Goal: Task Accomplishment & Management: Use online tool/utility

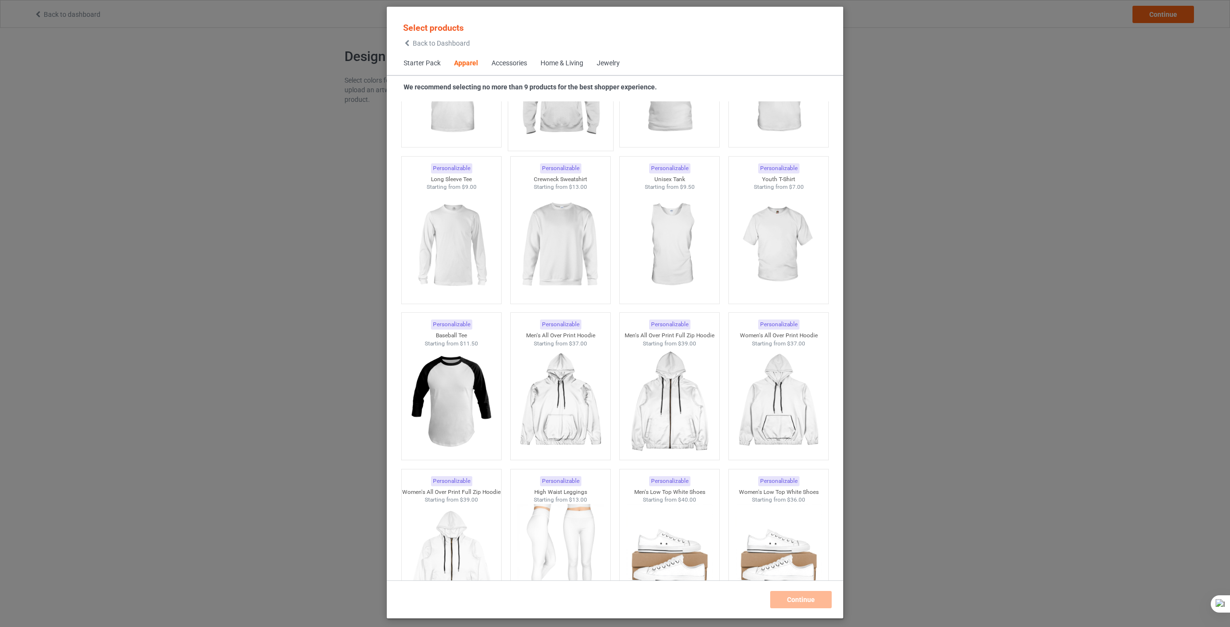
scroll to position [349, 0]
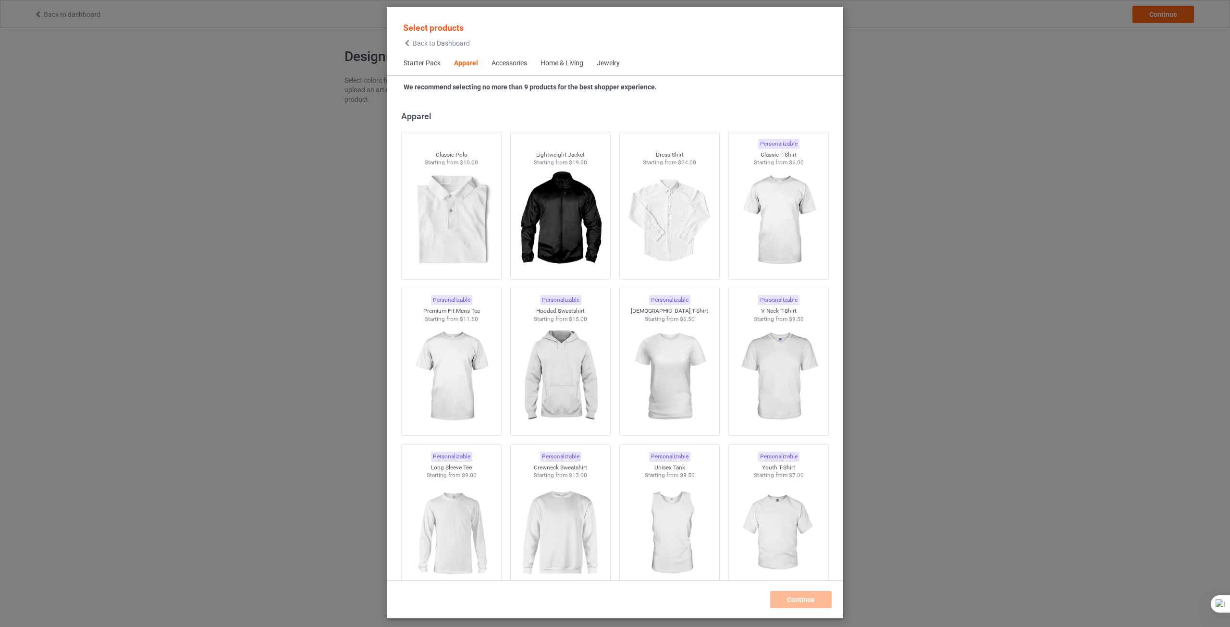
click at [574, 61] on div "Home & Living" at bounding box center [561, 64] width 43 height 10
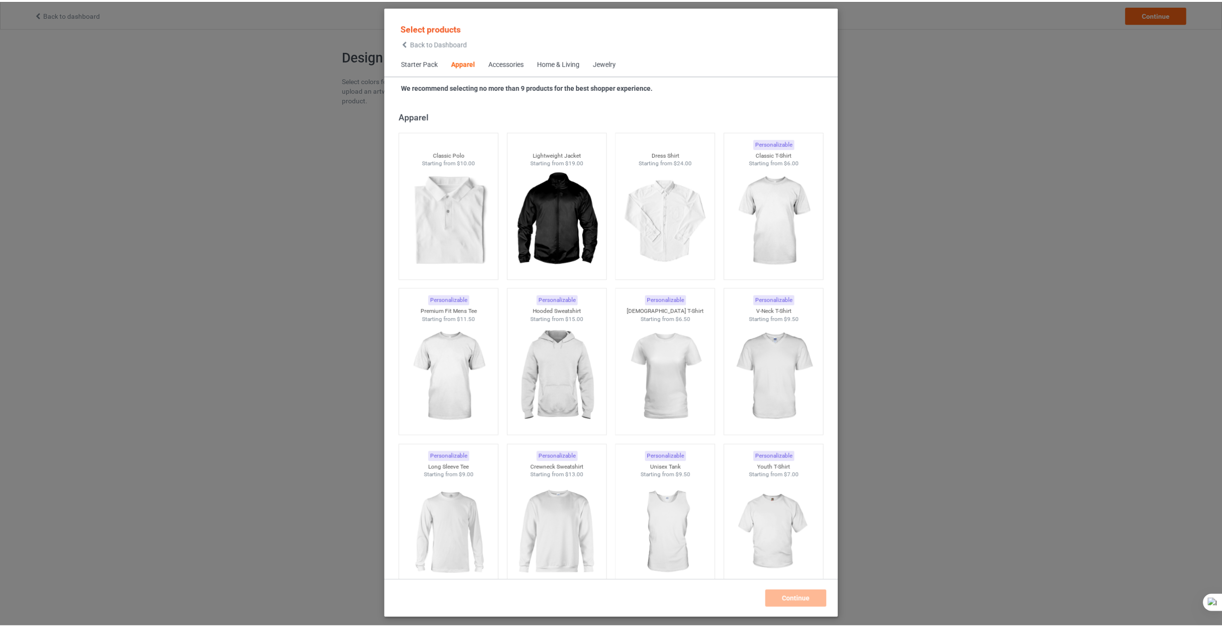
scroll to position [4332, 0]
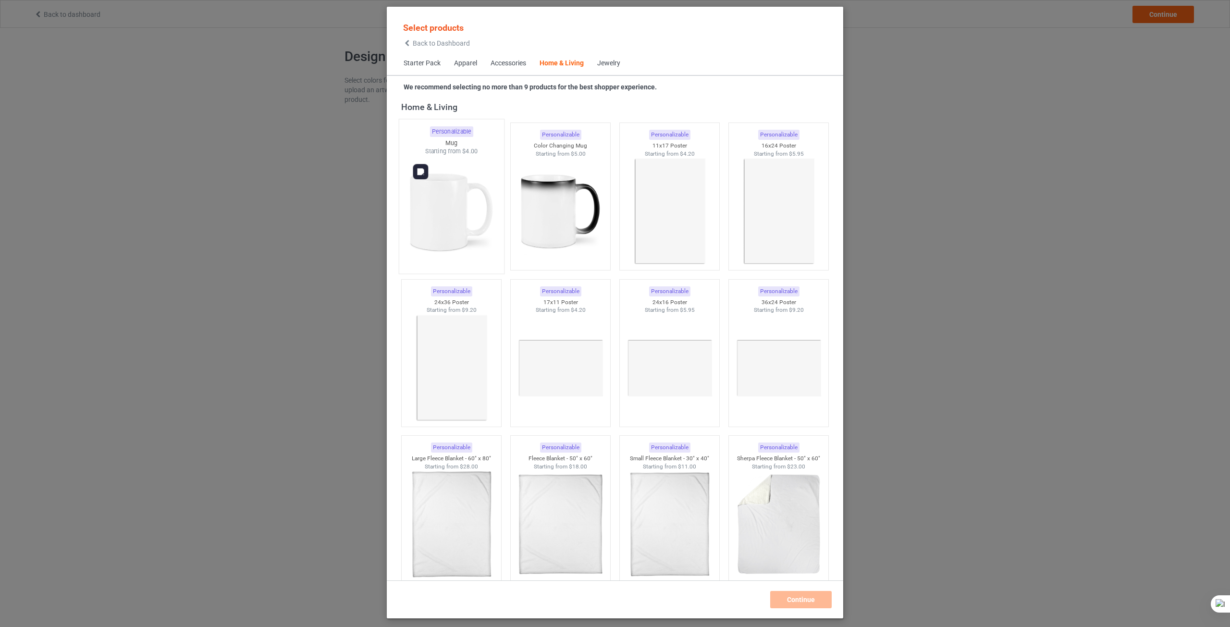
click at [453, 215] on img at bounding box center [451, 212] width 90 height 113
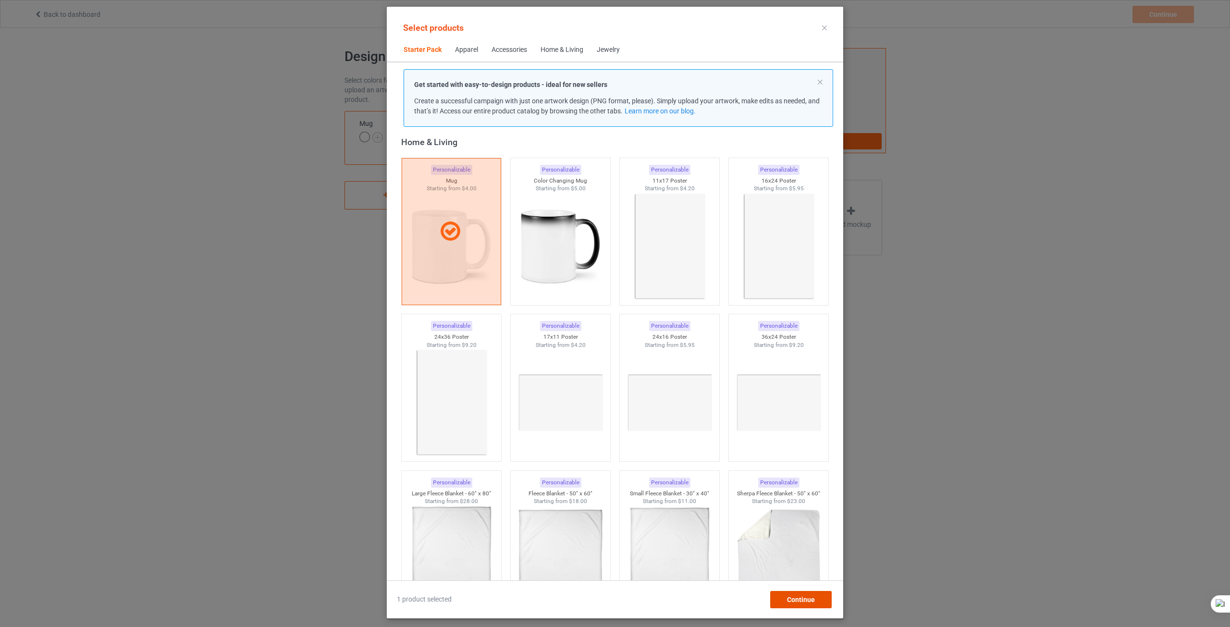
click at [798, 598] on span "Continue" at bounding box center [801, 600] width 28 height 8
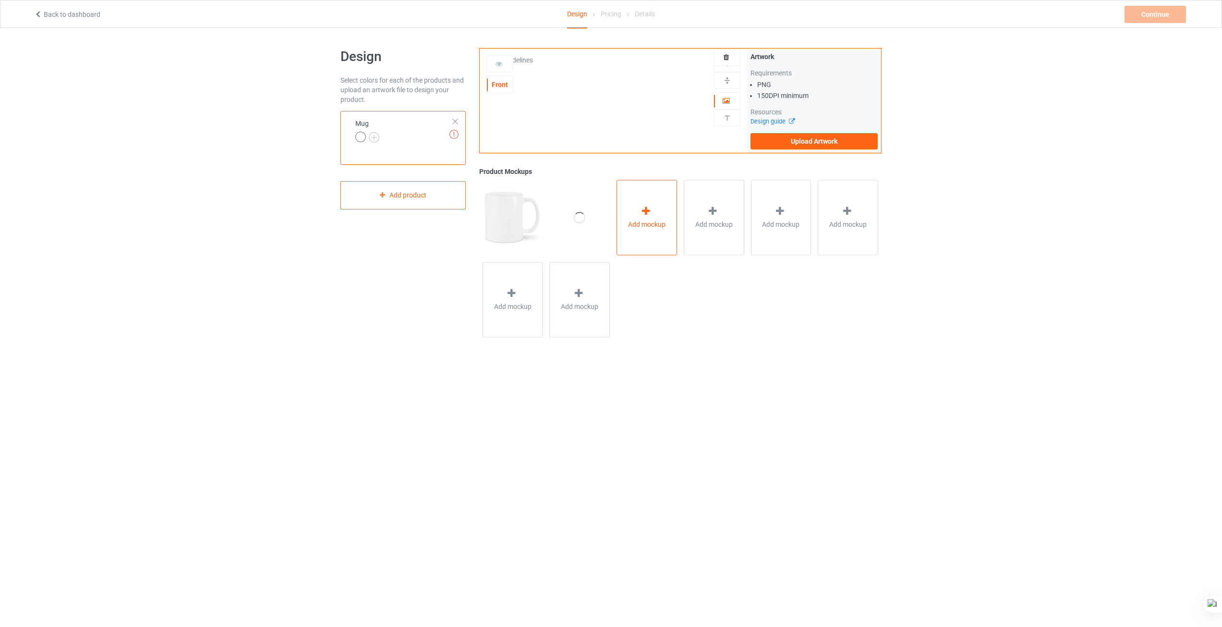
click at [638, 216] on div "Add mockup" at bounding box center [647, 217] width 61 height 75
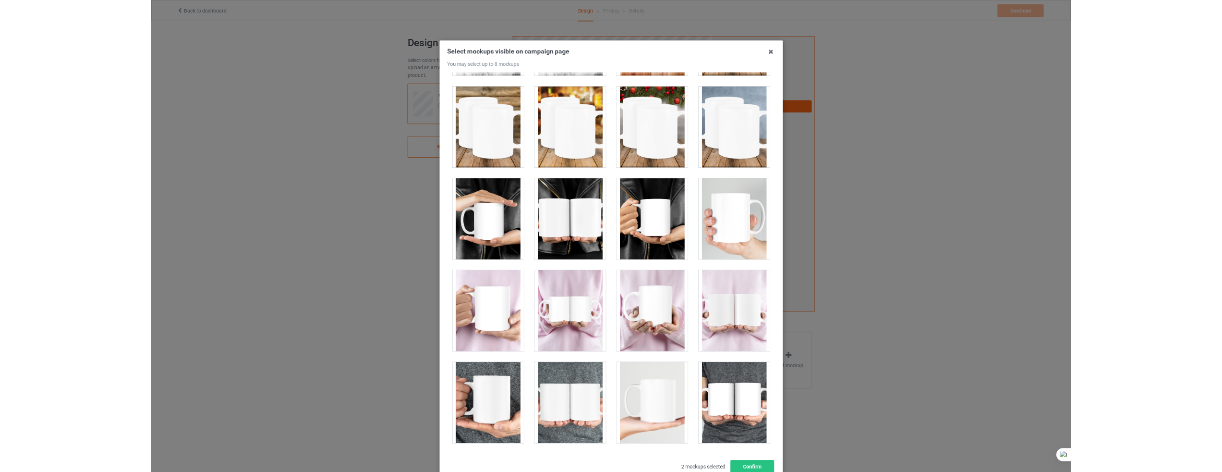
scroll to position [913, 0]
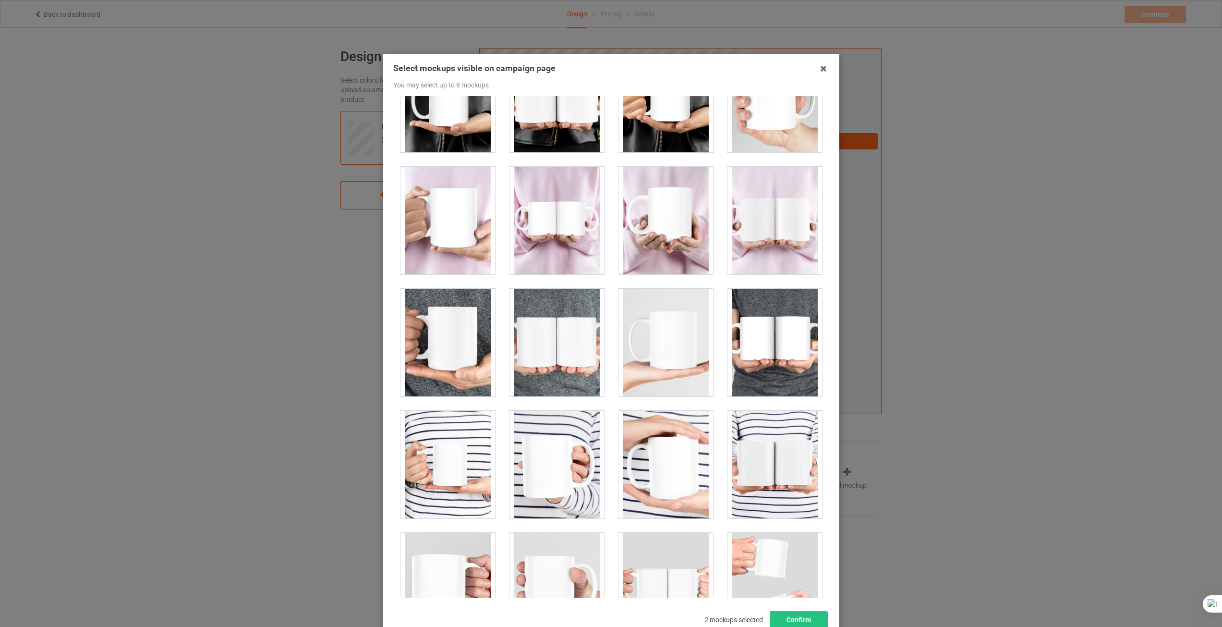
click at [443, 350] on div at bounding box center [448, 343] width 95 height 108
drag, startPoint x: 442, startPoint y: 349, endPoint x: 457, endPoint y: 343, distance: 15.5
click at [457, 343] on div at bounding box center [448, 343] width 95 height 108
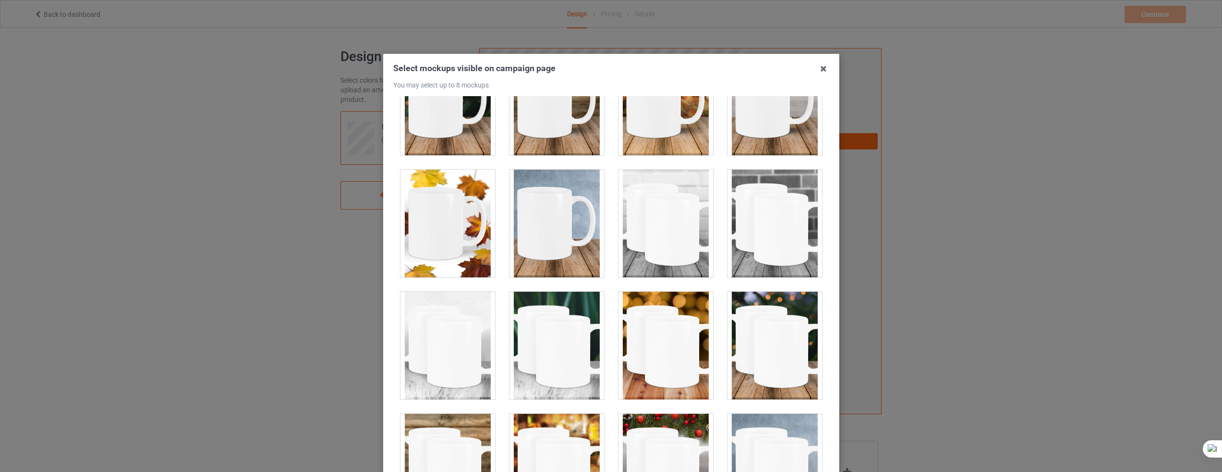
scroll to position [432, 0]
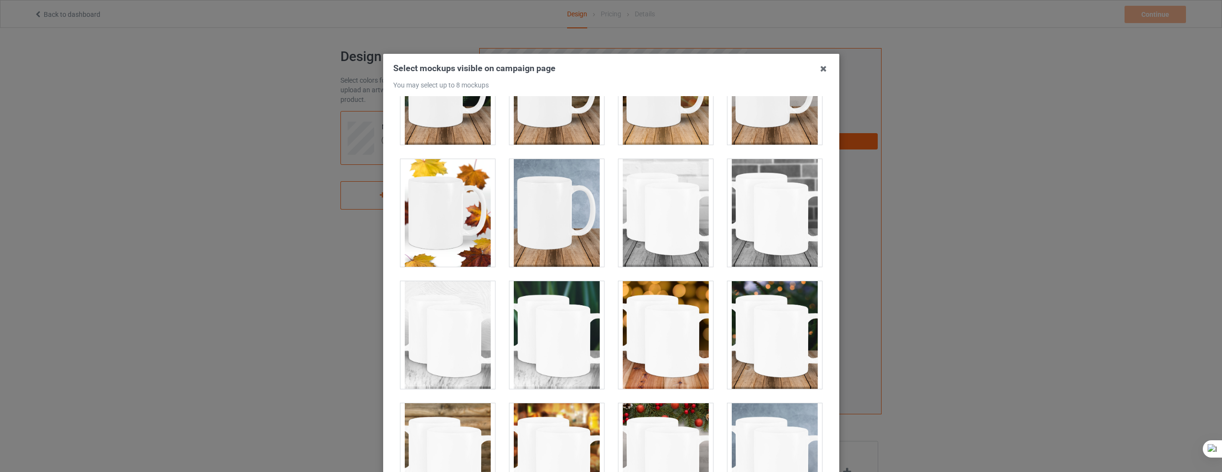
click at [635, 235] on div at bounding box center [666, 213] width 95 height 108
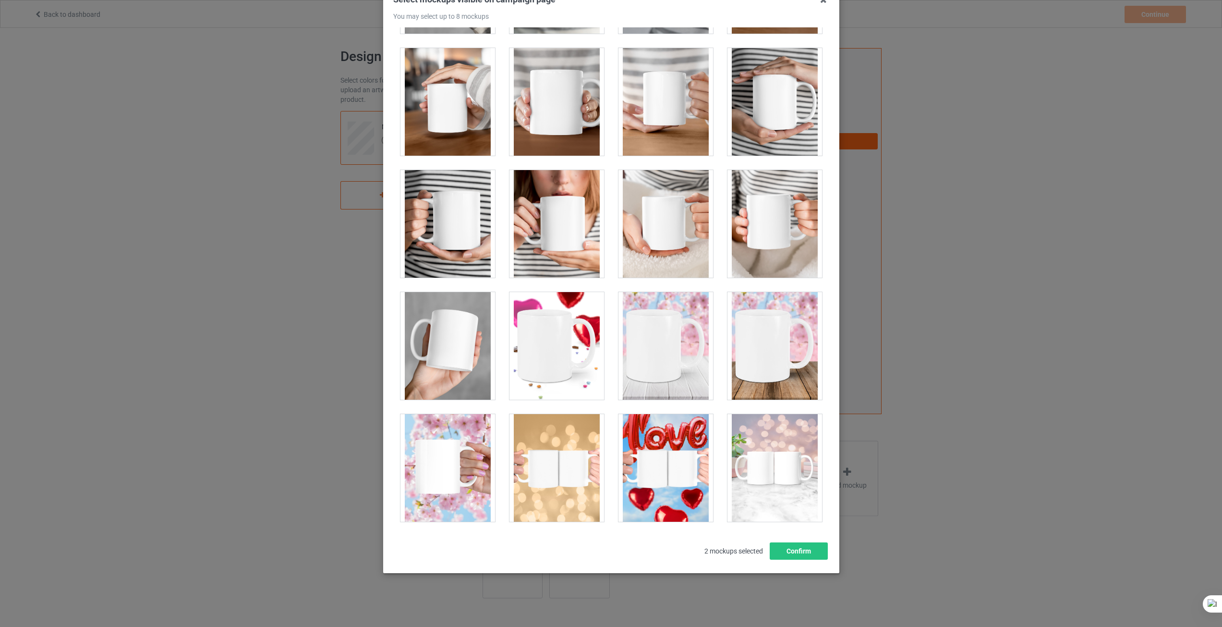
scroll to position [69, 0]
click at [968, 426] on div "Select mockups visible on campaign page You may select up to 8 mockups 1 2 2 mo…" at bounding box center [611, 313] width 1222 height 627
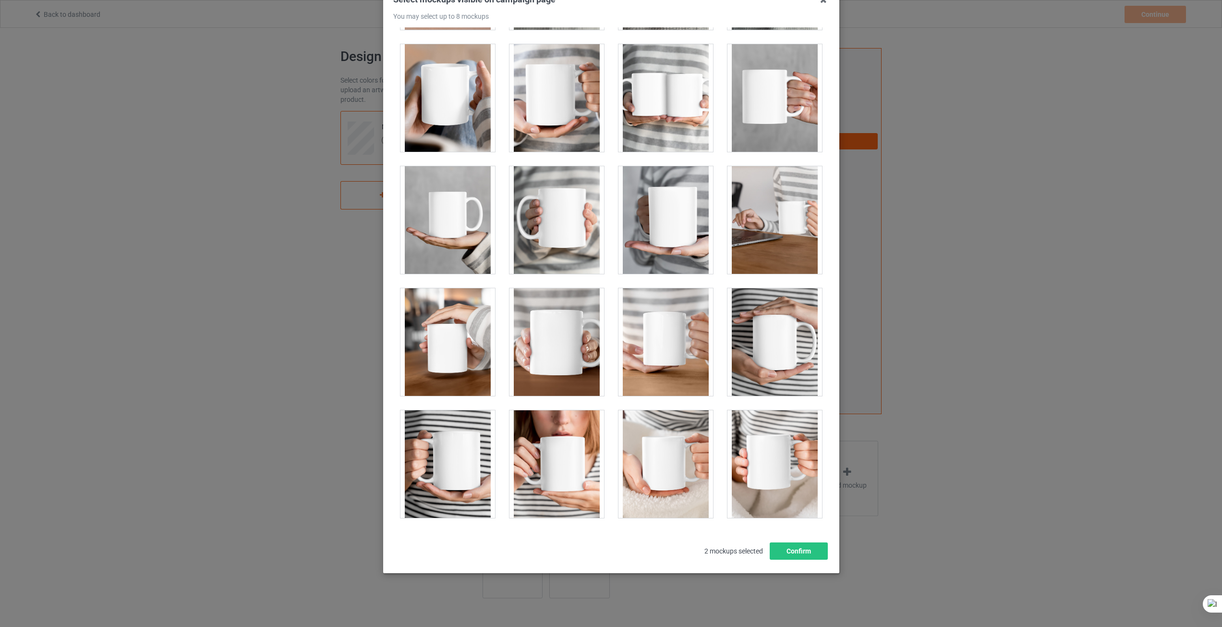
scroll to position [2360, 0]
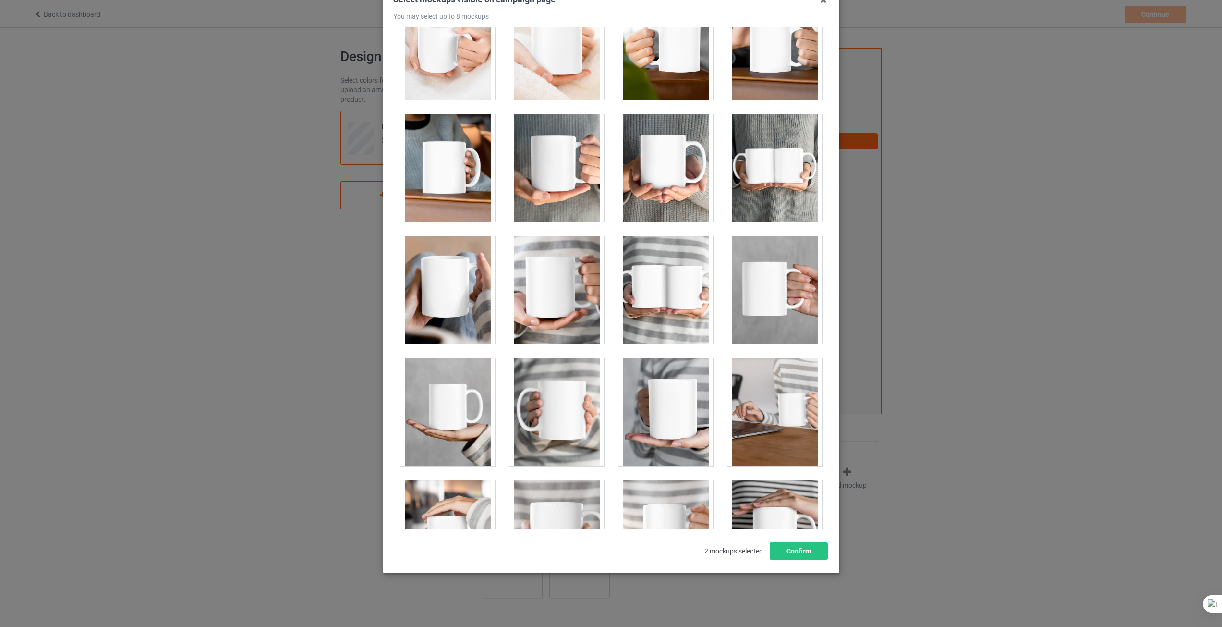
click at [934, 294] on div "Select mockups visible on campaign page You may select up to 8 mockups 1 2 2 mo…" at bounding box center [611, 313] width 1222 height 627
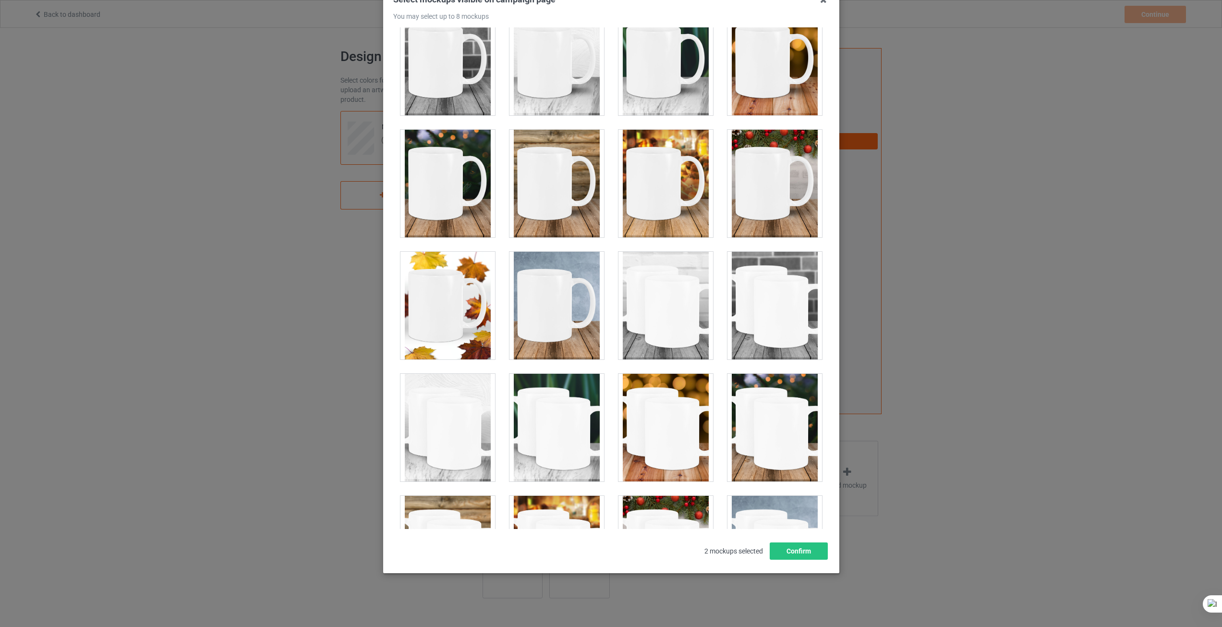
scroll to position [288, 0]
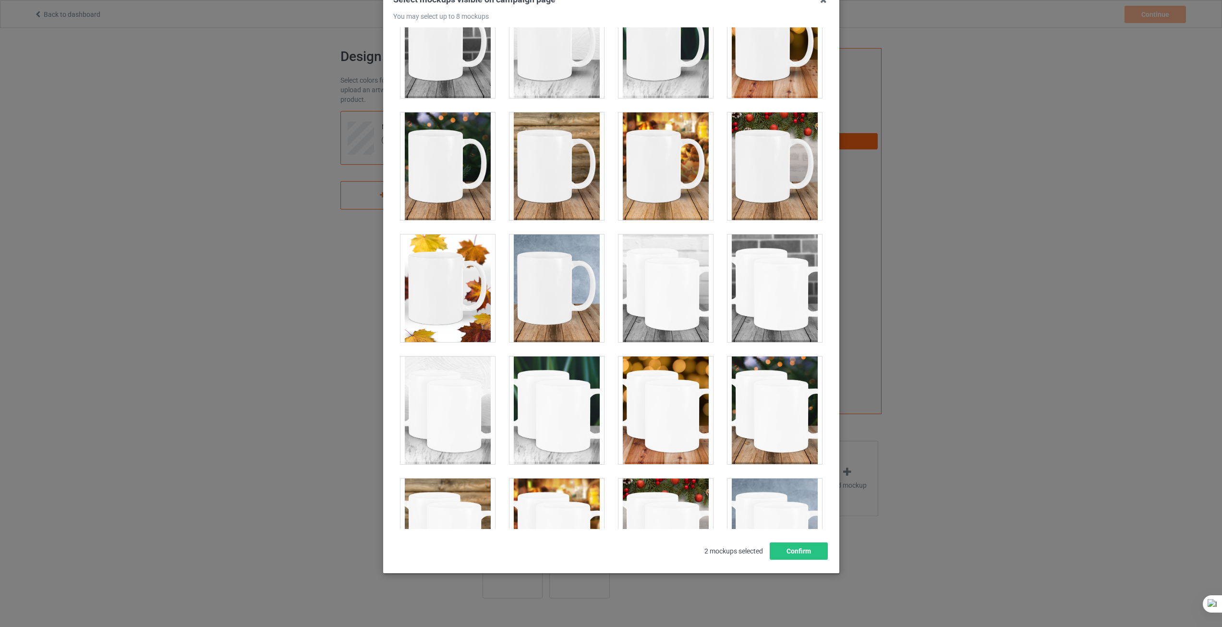
click at [665, 298] on div at bounding box center [666, 288] width 95 height 108
click at [763, 298] on div at bounding box center [775, 288] width 95 height 108
click at [655, 436] on div at bounding box center [666, 410] width 95 height 108
click at [529, 425] on div at bounding box center [557, 410] width 95 height 108
click at [791, 429] on div at bounding box center [775, 410] width 95 height 108
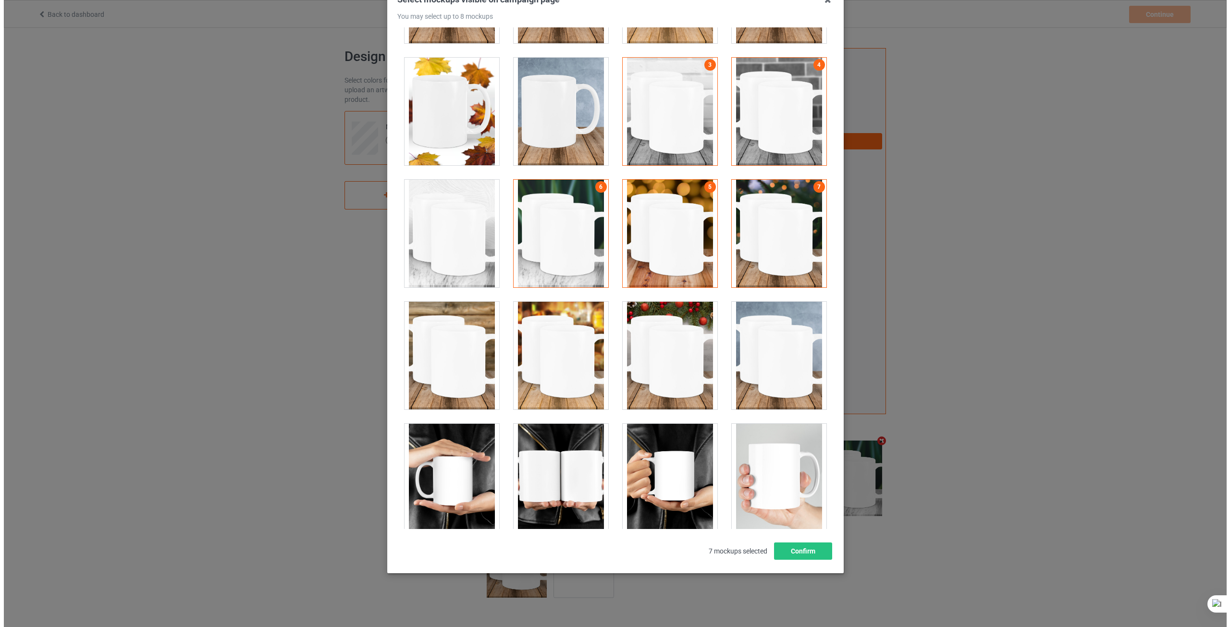
scroll to position [480, 0]
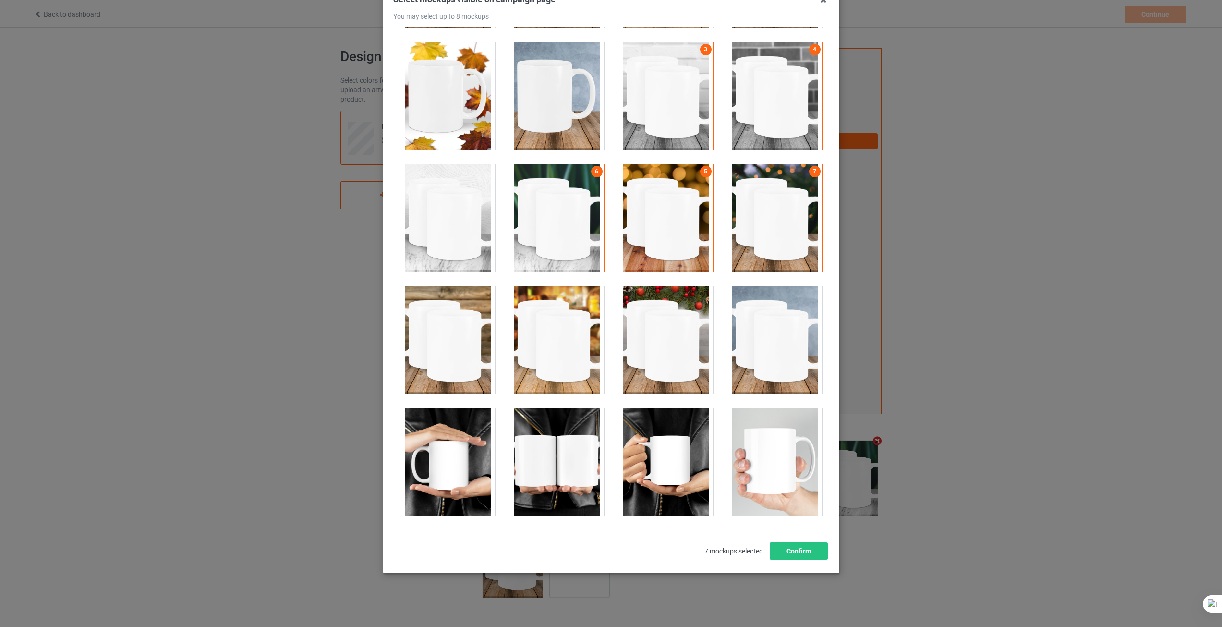
click at [558, 362] on div at bounding box center [557, 340] width 95 height 108
click at [464, 356] on div at bounding box center [448, 340] width 95 height 108
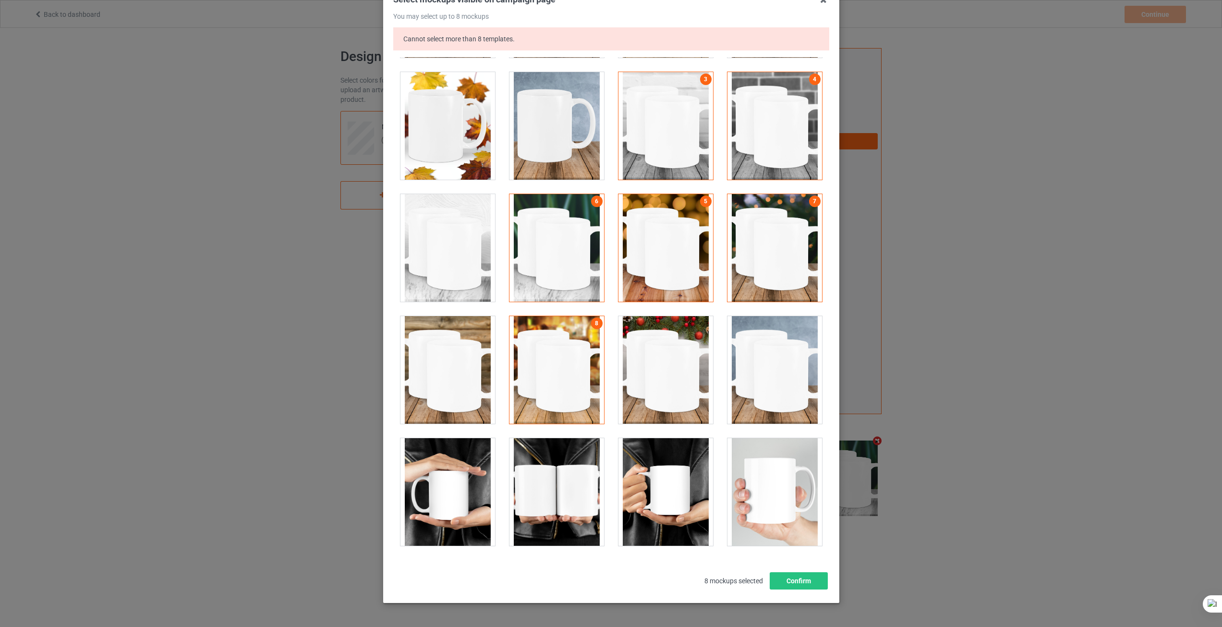
click at [466, 356] on div at bounding box center [448, 370] width 95 height 108
click at [791, 578] on button "Confirm" at bounding box center [798, 580] width 58 height 17
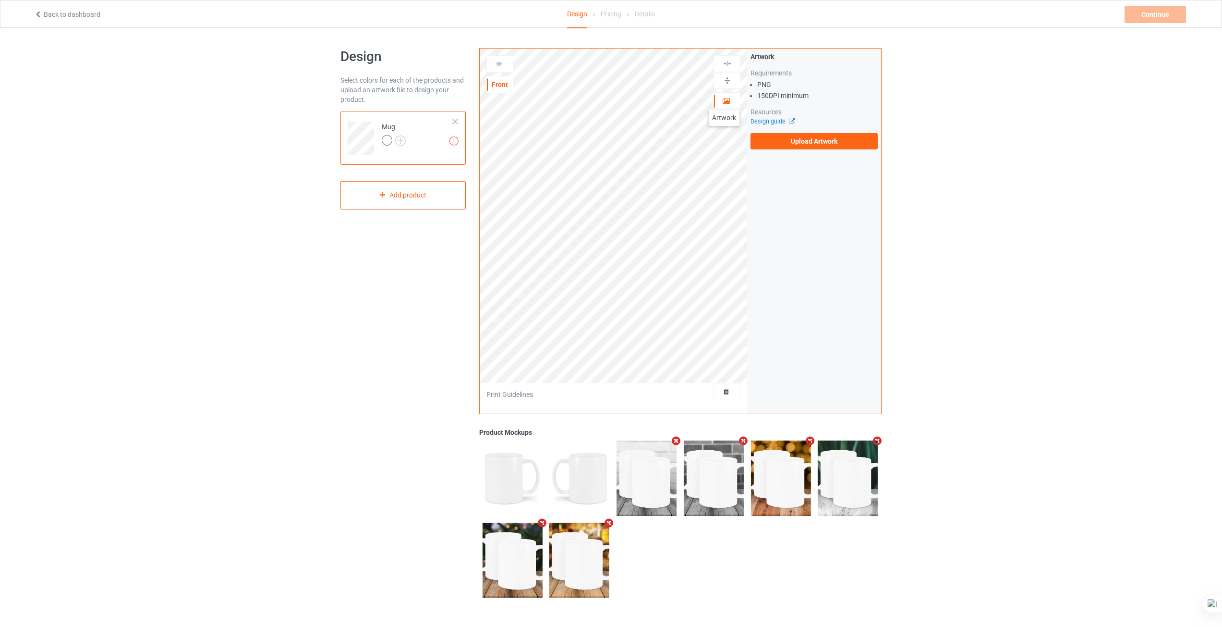
click at [724, 100] on icon at bounding box center [726, 99] width 8 height 7
click at [821, 143] on label "Upload Artwork" at bounding box center [814, 141] width 127 height 16
click at [0, 0] on input "Upload Artwork" at bounding box center [0, 0] width 0 height 0
click at [939, 216] on div "Design Select colors for each of the products and upload an artwork file to des…" at bounding box center [611, 324] width 1222 height 593
click at [398, 141] on img at bounding box center [400, 140] width 11 height 11
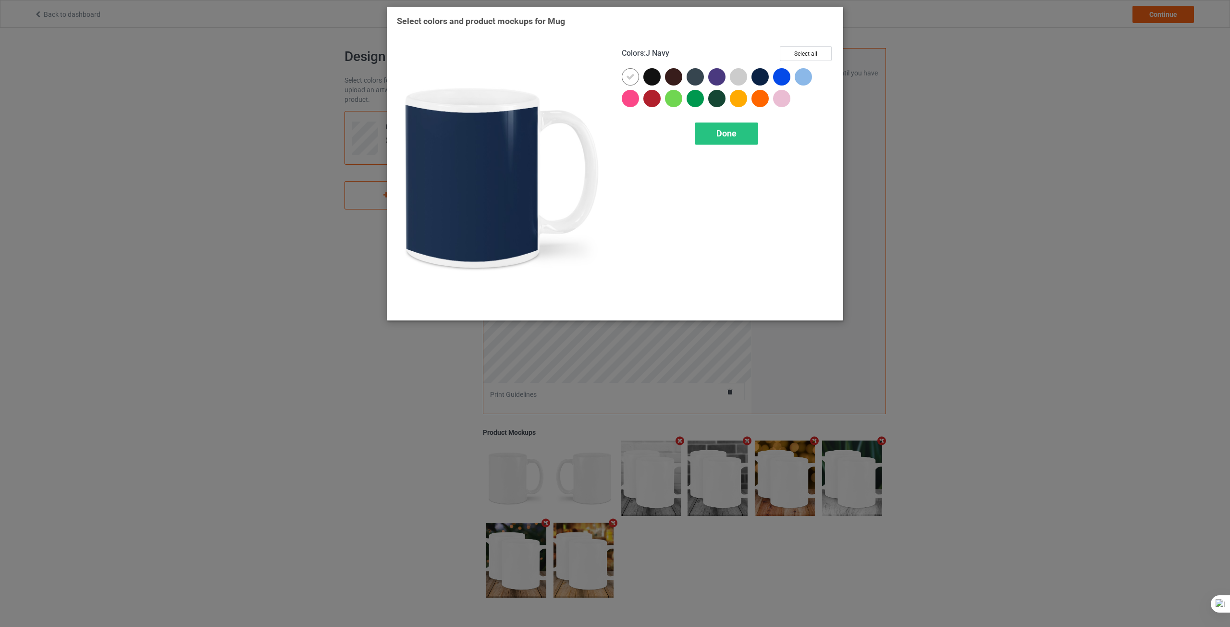
click at [942, 114] on div "Select colors and product mockups for Mug Colors : J Navy Select all Done" at bounding box center [615, 313] width 1230 height 627
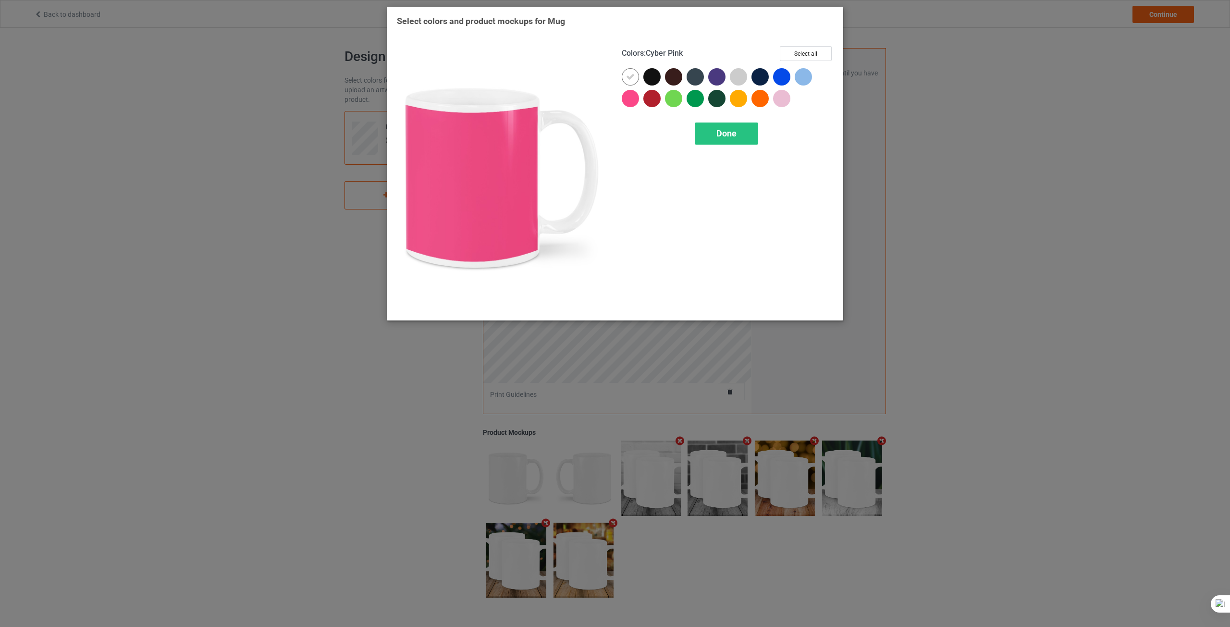
click at [708, 420] on div "Select colors and product mockups for Mug Colors : Cyber Pink Select all Done" at bounding box center [615, 313] width 1230 height 627
click at [706, 137] on div "Done" at bounding box center [726, 133] width 63 height 22
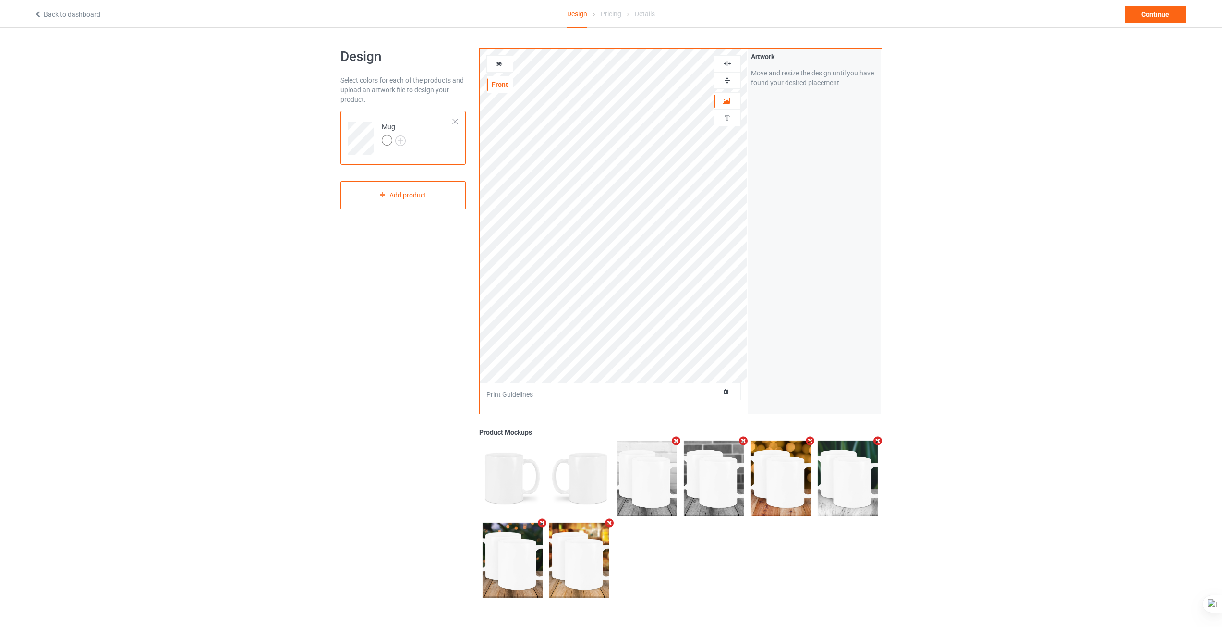
click at [424, 150] on td "Mug" at bounding box center [418, 135] width 82 height 40
click at [849, 103] on div "Artwork Move and resize the design until you have found your desired placement" at bounding box center [814, 231] width 134 height 365
click at [728, 103] on icon at bounding box center [726, 99] width 8 height 7
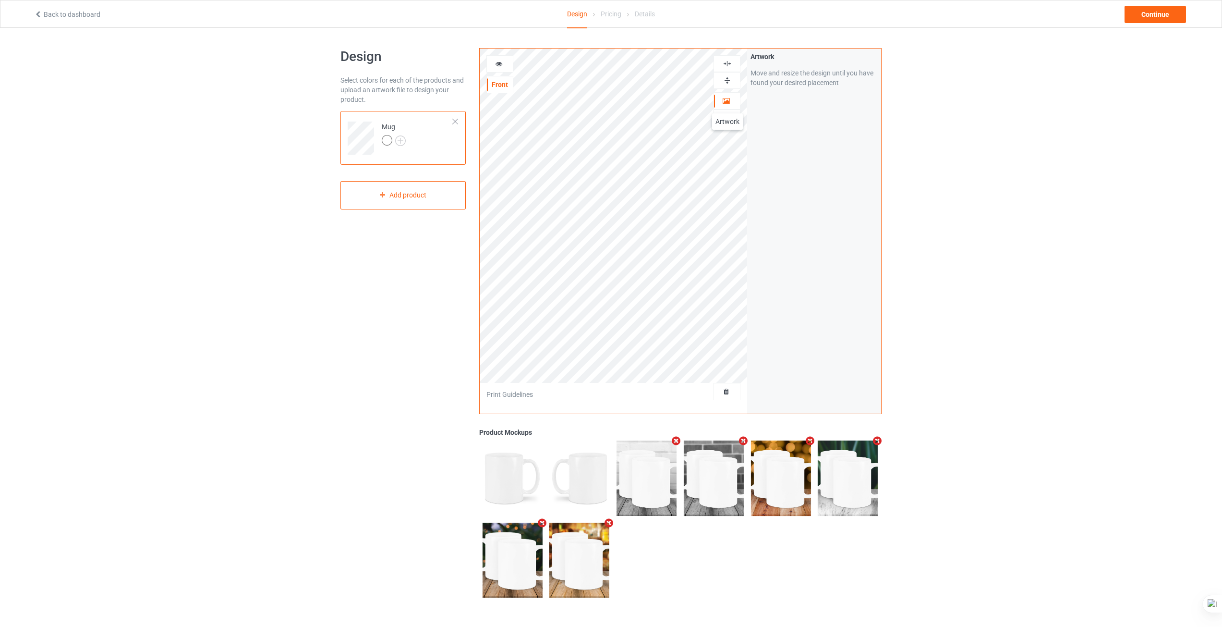
click at [728, 103] on icon at bounding box center [726, 99] width 8 height 7
click at [503, 65] on icon at bounding box center [499, 62] width 8 height 7
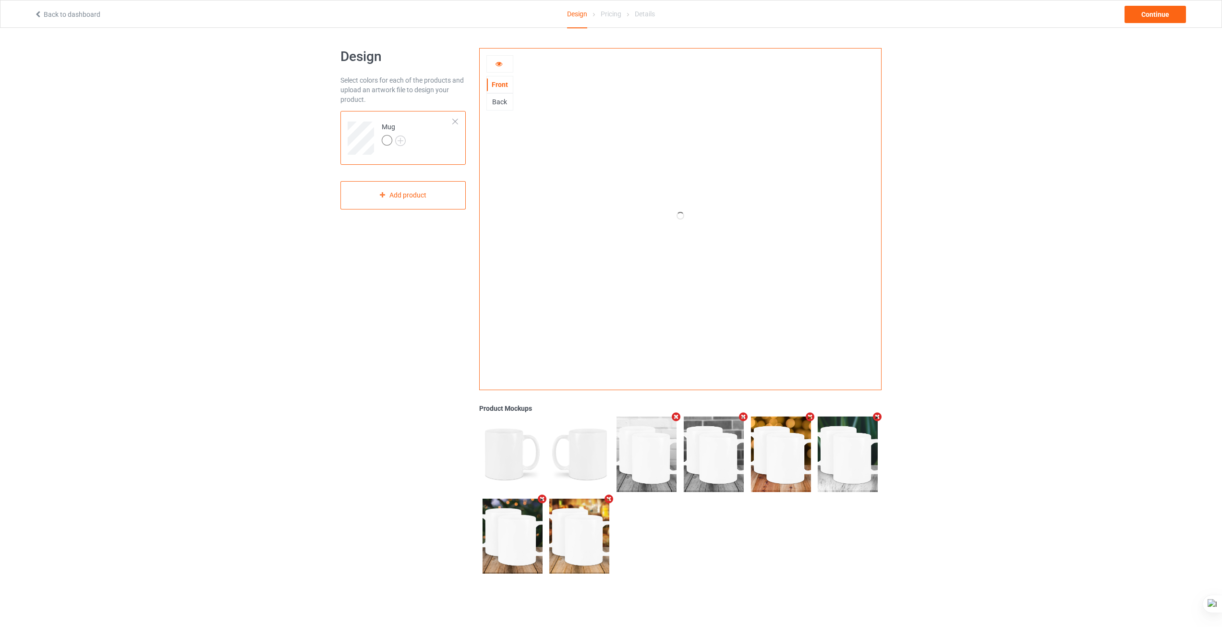
click at [501, 99] on div "Back" at bounding box center [500, 102] width 26 height 10
click at [502, 69] on div at bounding box center [500, 64] width 26 height 10
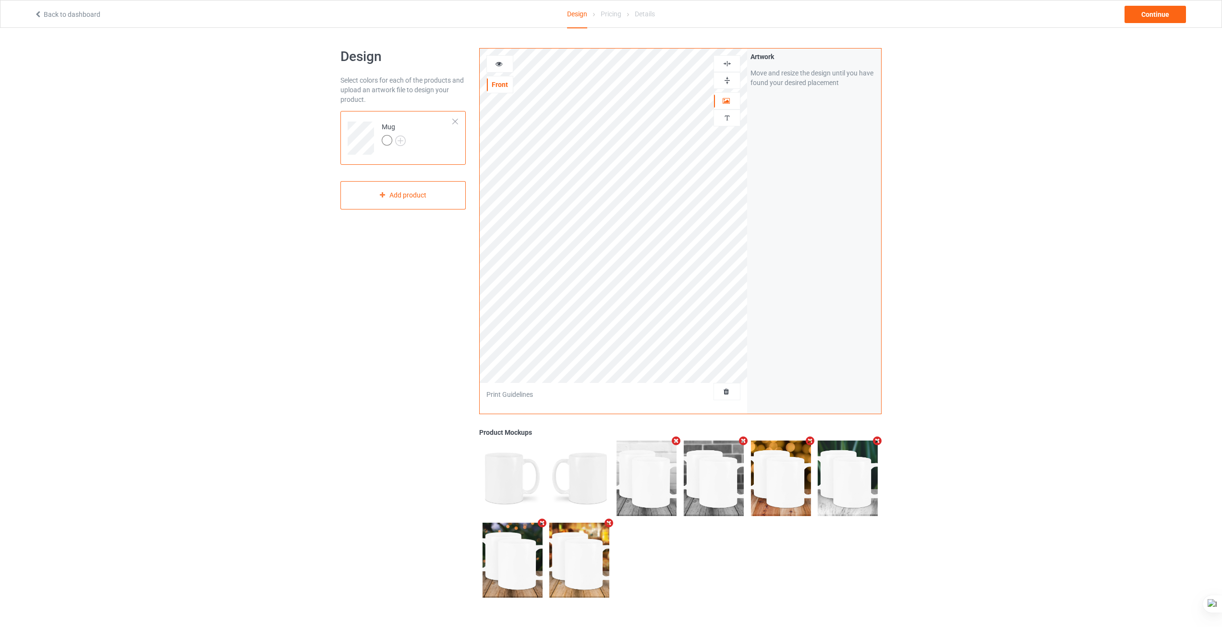
click at [502, 69] on div at bounding box center [500, 64] width 26 height 10
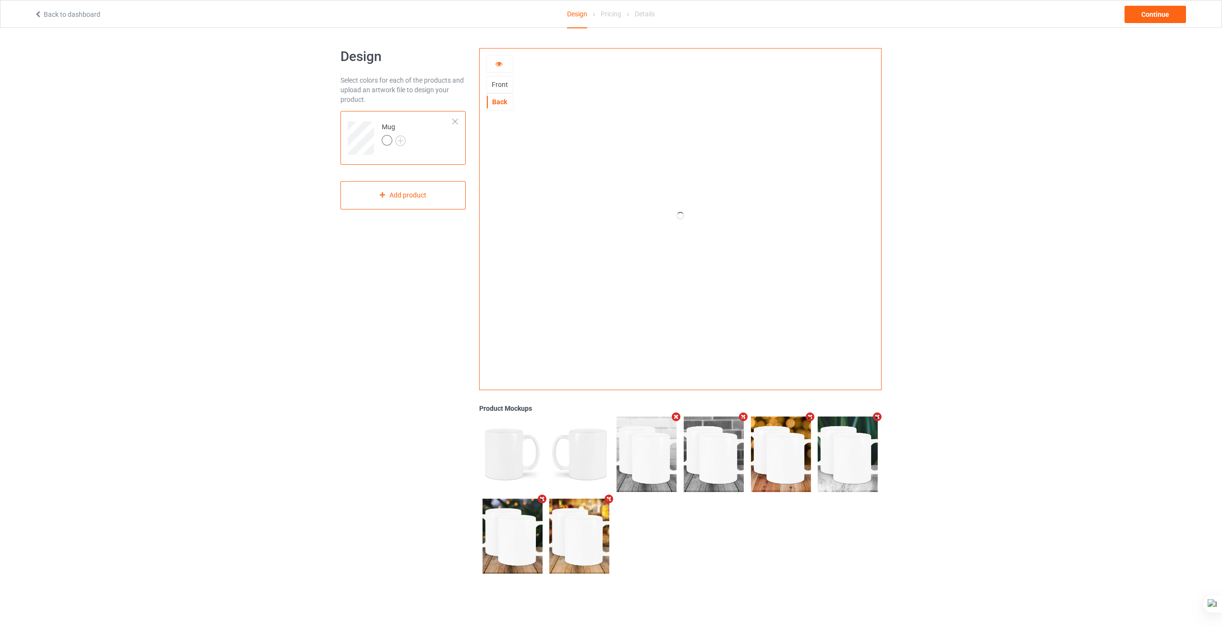
click at [500, 105] on div "Back" at bounding box center [500, 102] width 26 height 10
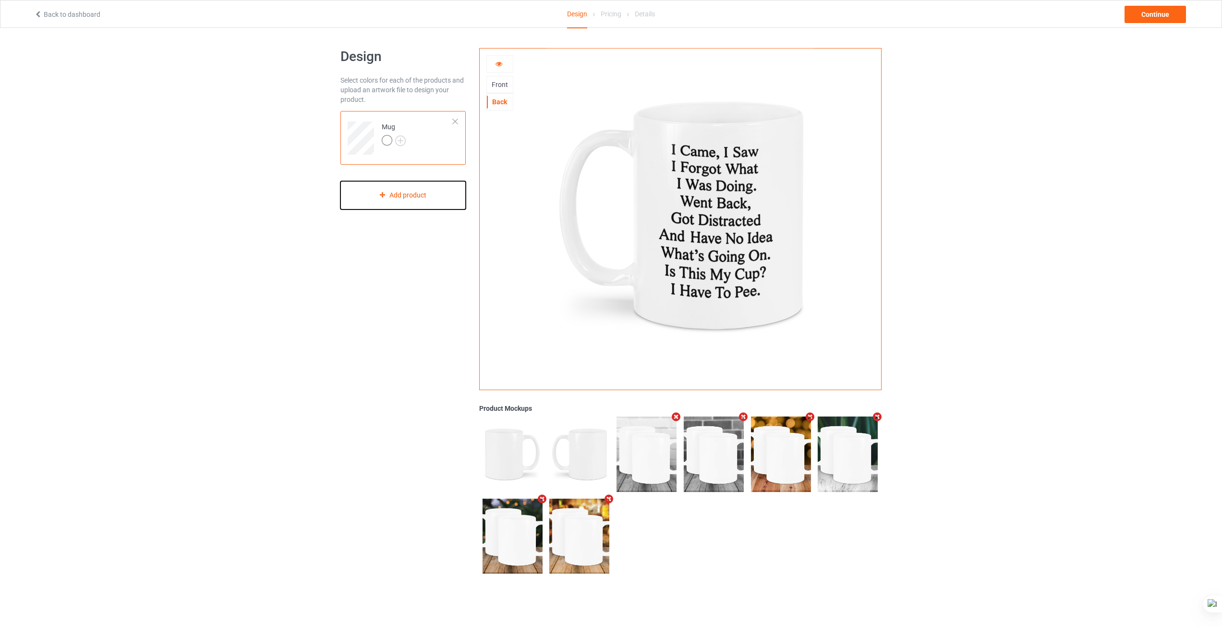
click at [422, 192] on div "Add product" at bounding box center [403, 195] width 125 height 28
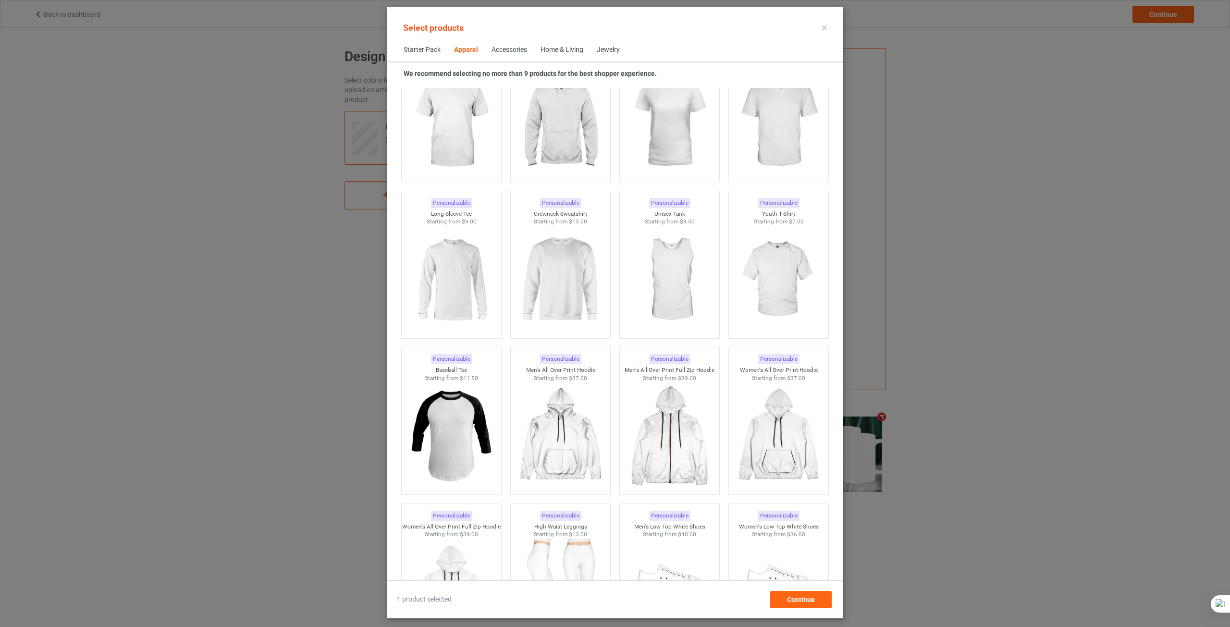
click at [563, 53] on div "Home & Living" at bounding box center [561, 50] width 43 height 10
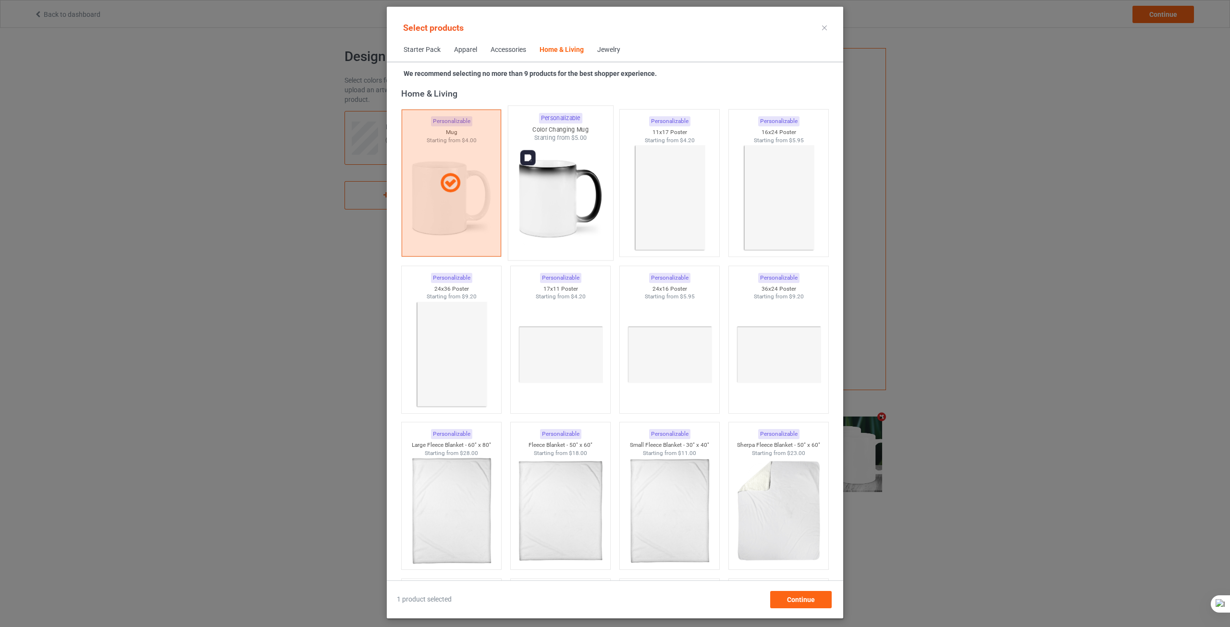
click at [552, 193] on img at bounding box center [560, 198] width 90 height 113
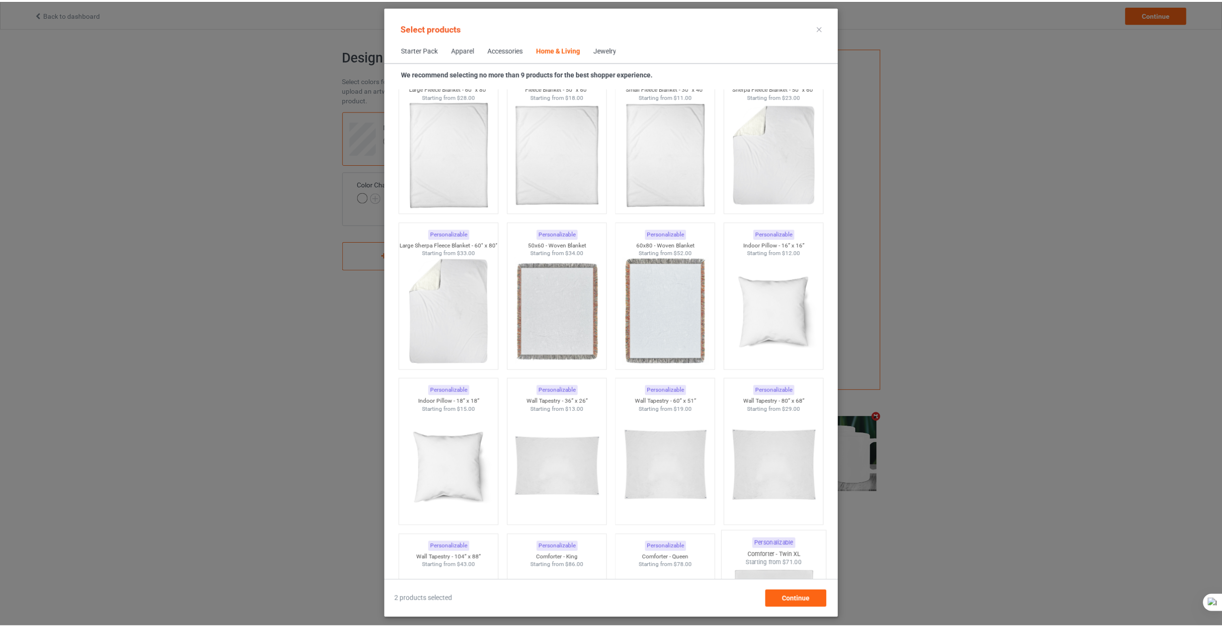
scroll to position [4716, 0]
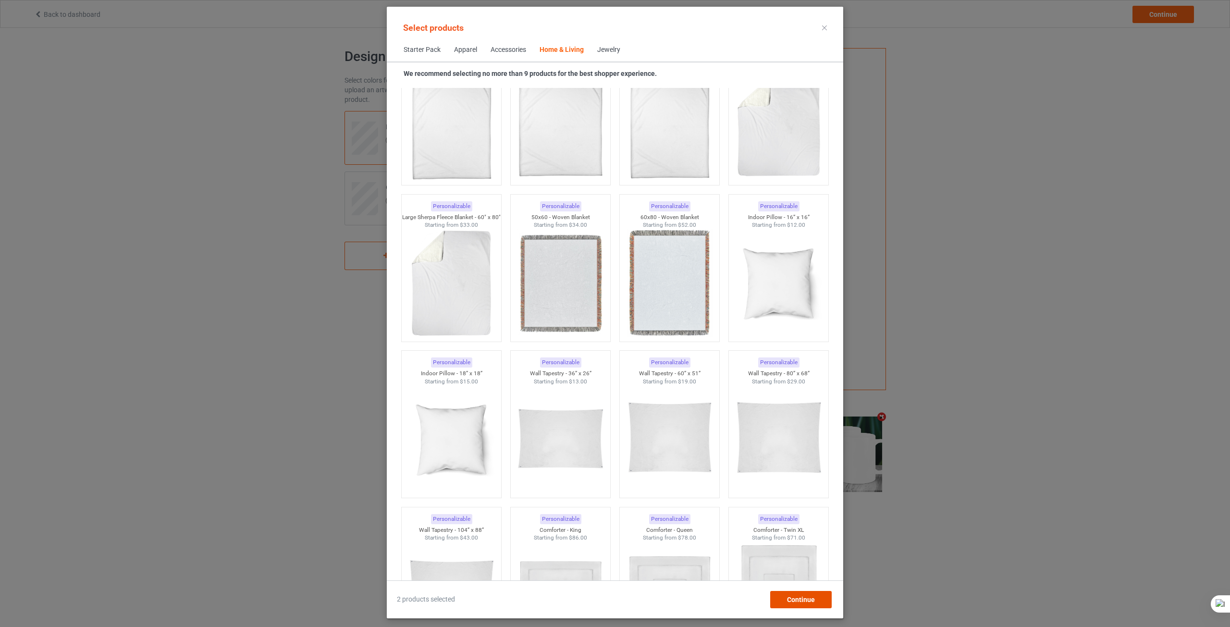
click at [823, 598] on div "Continue" at bounding box center [800, 599] width 61 height 17
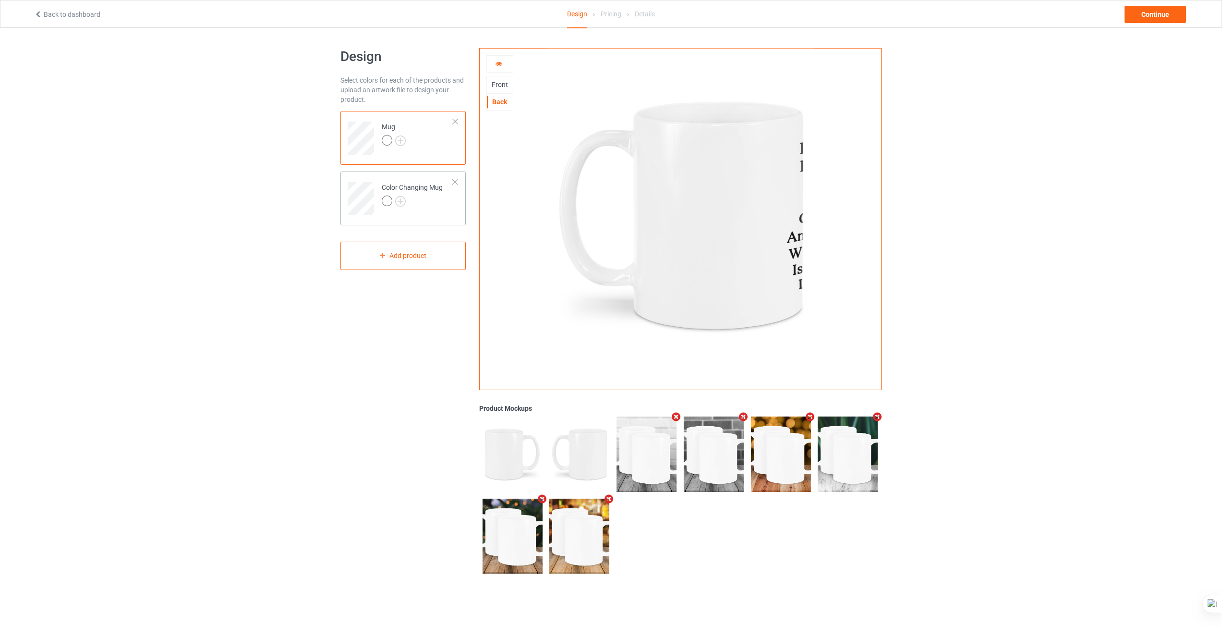
click at [427, 206] on div at bounding box center [412, 201] width 61 height 13
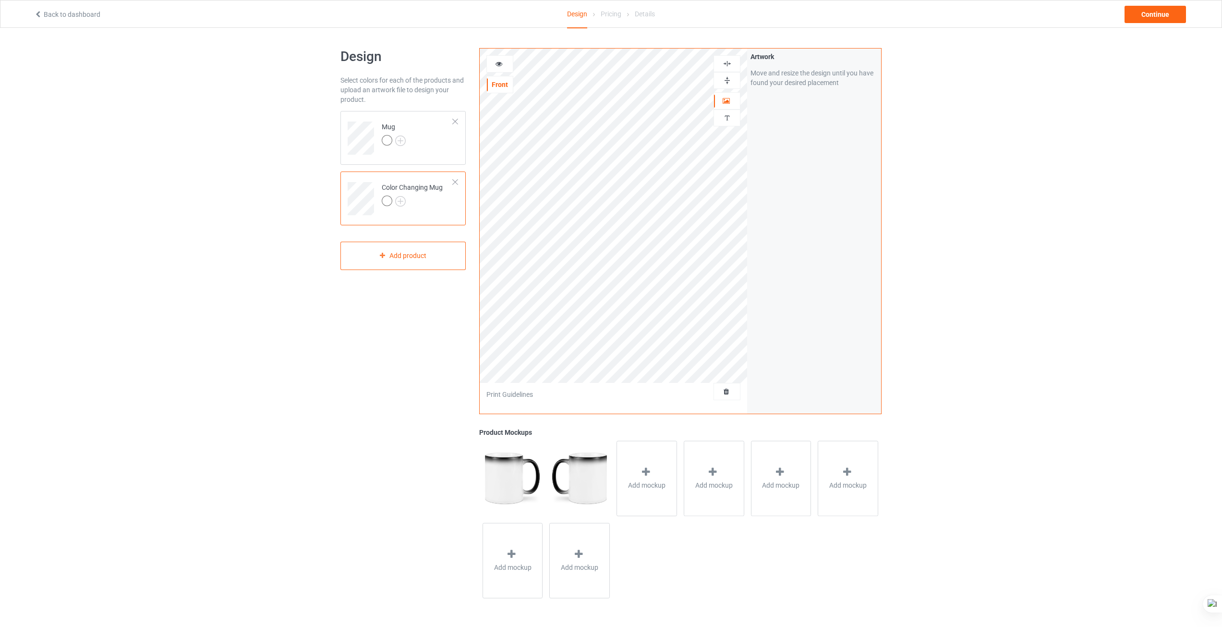
drag, startPoint x: 159, startPoint y: 272, endPoint x: 176, endPoint y: 217, distance: 57.4
click at [159, 272] on div "Design Select colors for each of the products and upload an artwork file to des…" at bounding box center [611, 325] width 1222 height 594
